Goal: Find contact information: Find contact information

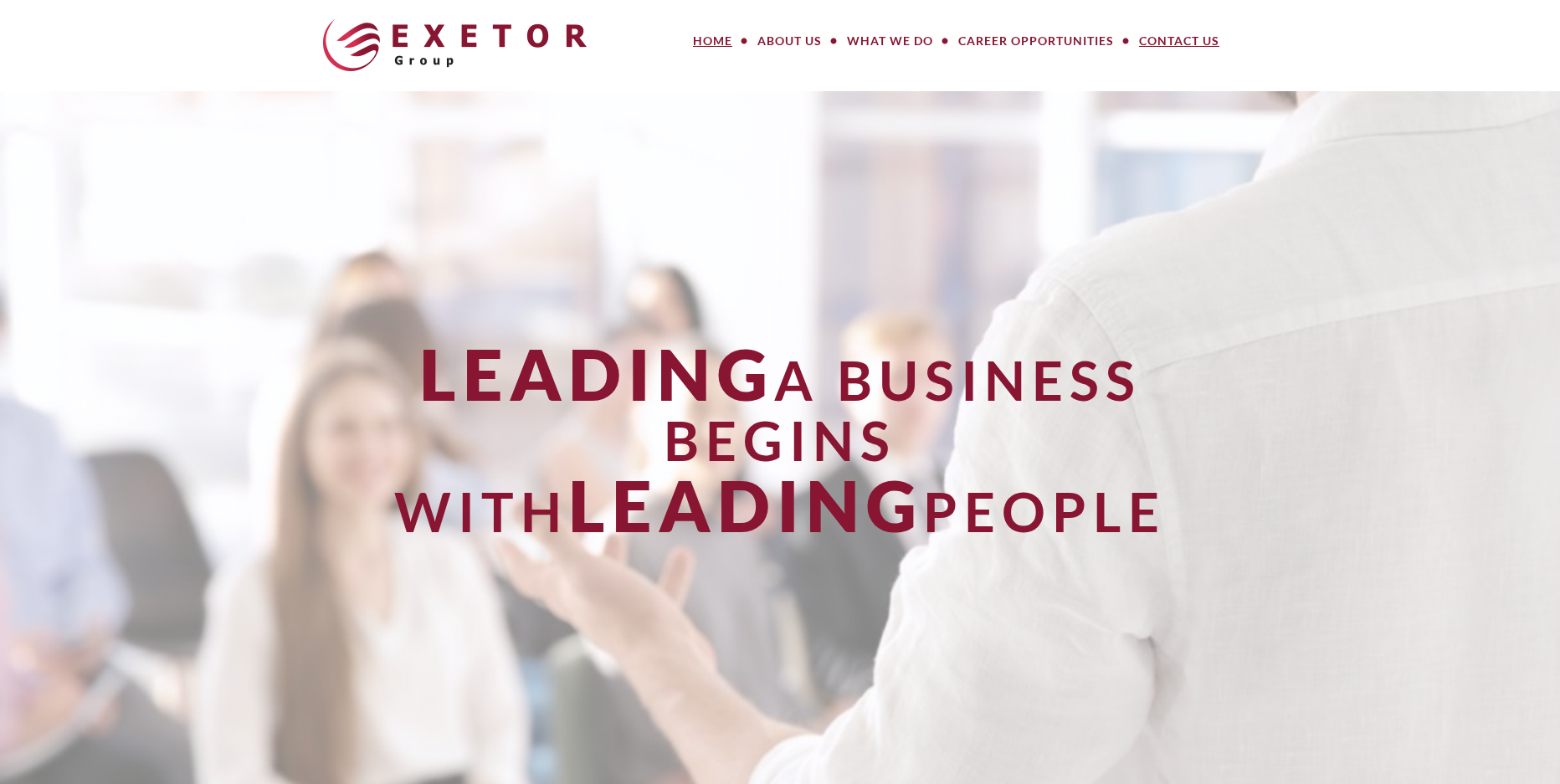
click at [1170, 44] on link "Contact Us" at bounding box center [1179, 40] width 105 height 34
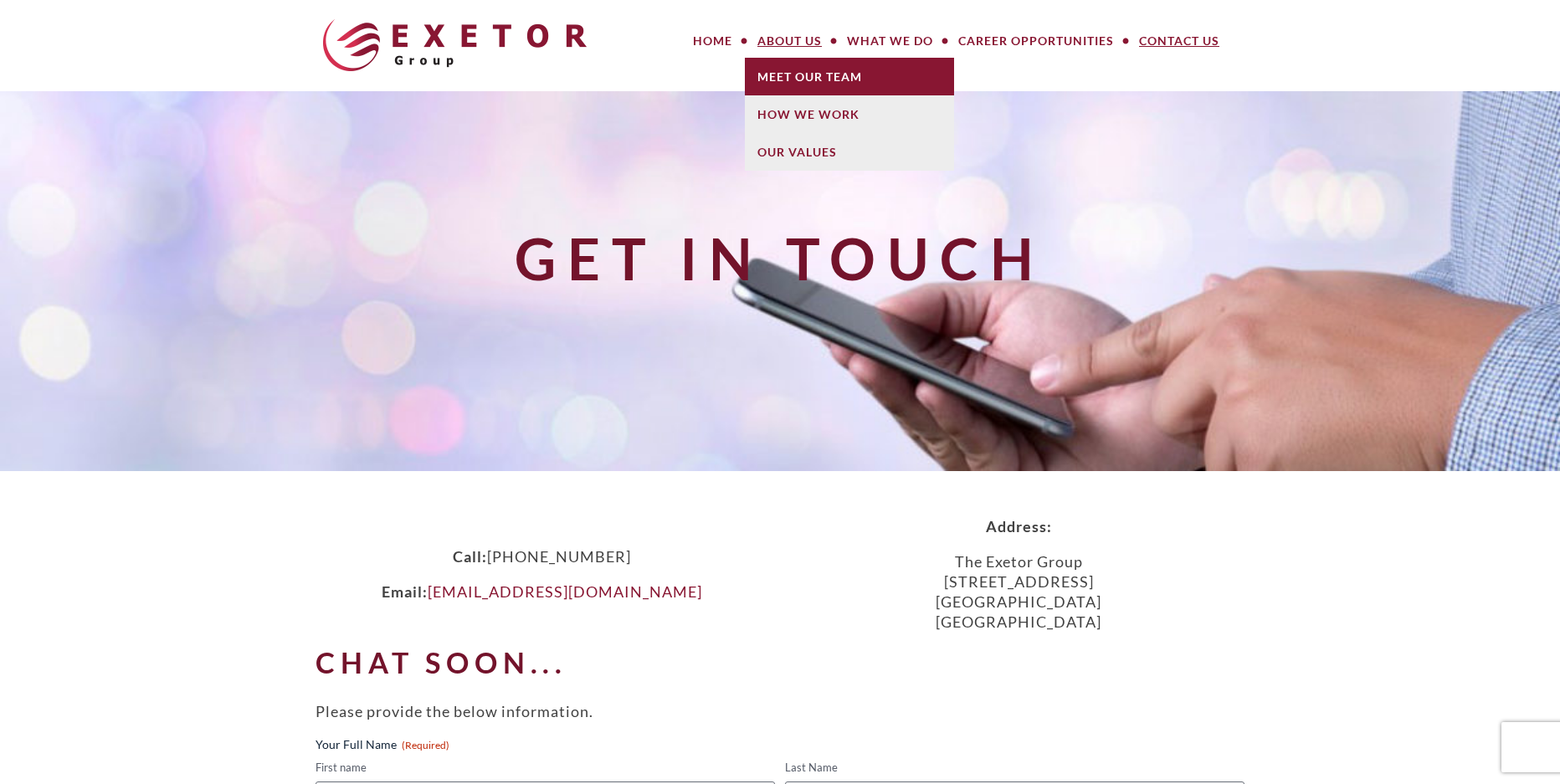
click at [794, 72] on link "Meet Our Team" at bounding box center [850, 76] width 209 height 37
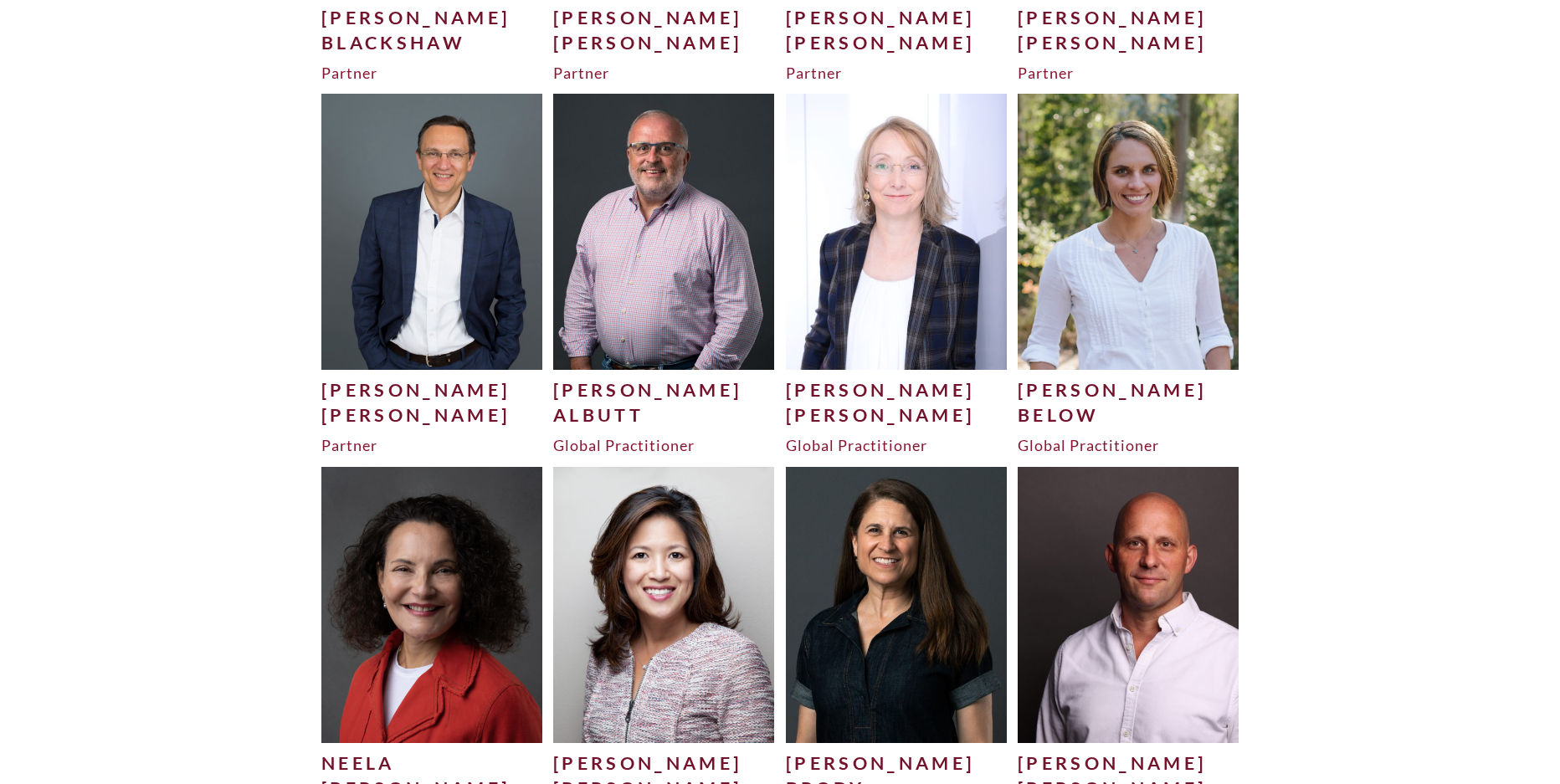
scroll to position [719, 0]
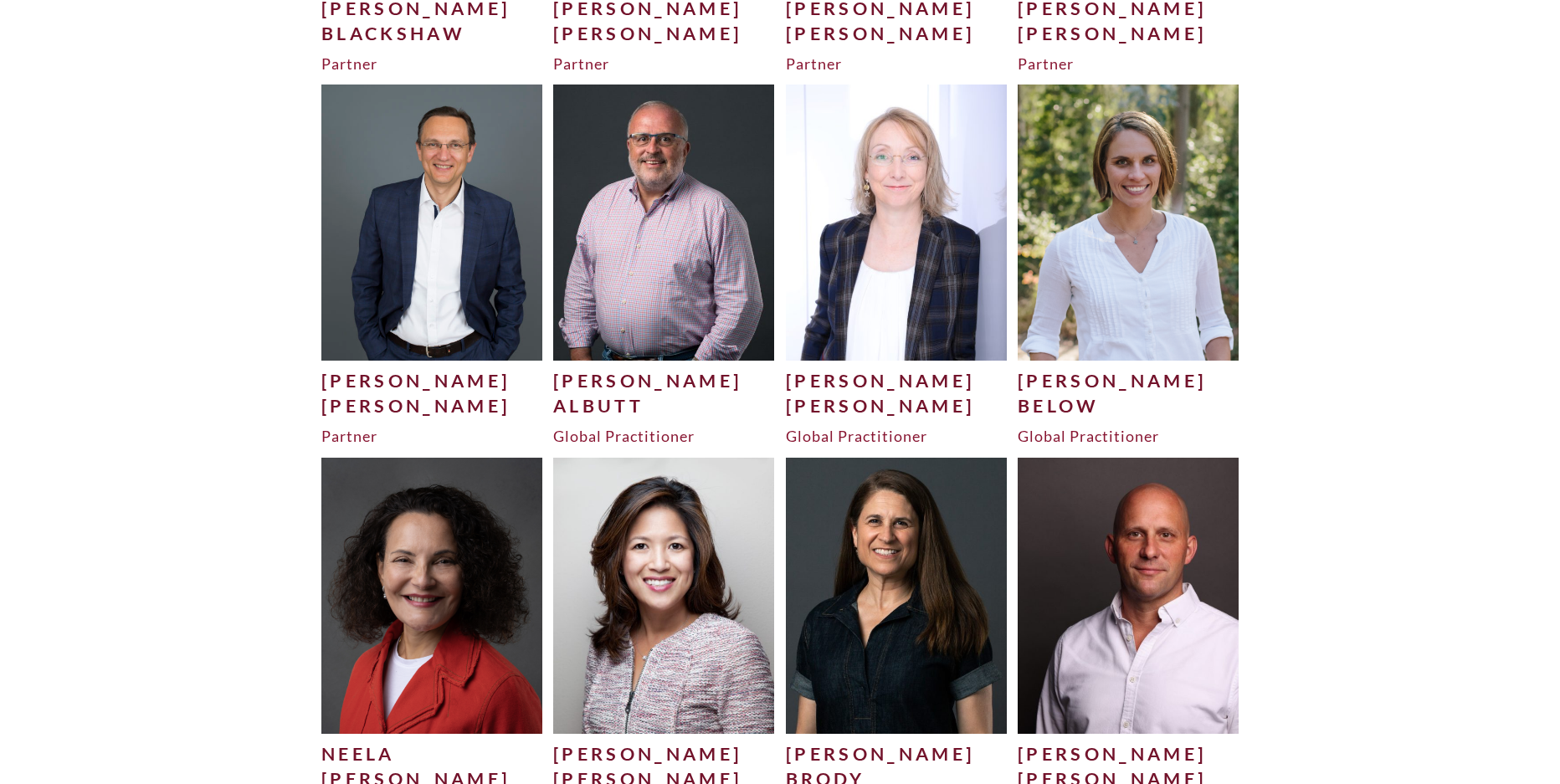
click at [406, 263] on img at bounding box center [431, 221] width 221 height 275
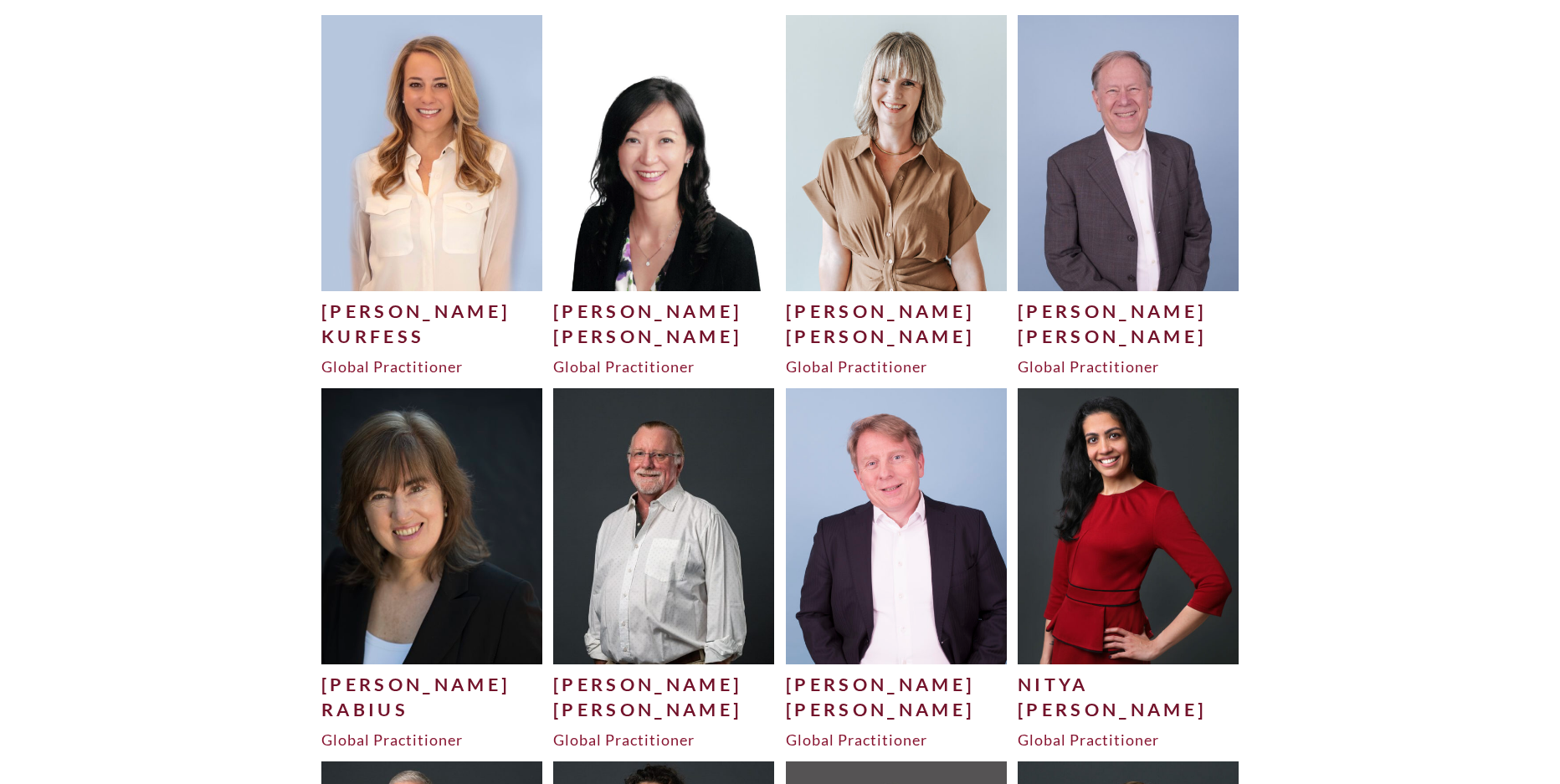
scroll to position [3773, 0]
click at [1106, 193] on img at bounding box center [1129, 151] width 221 height 275
